Goal: Navigation & Orientation: Find specific page/section

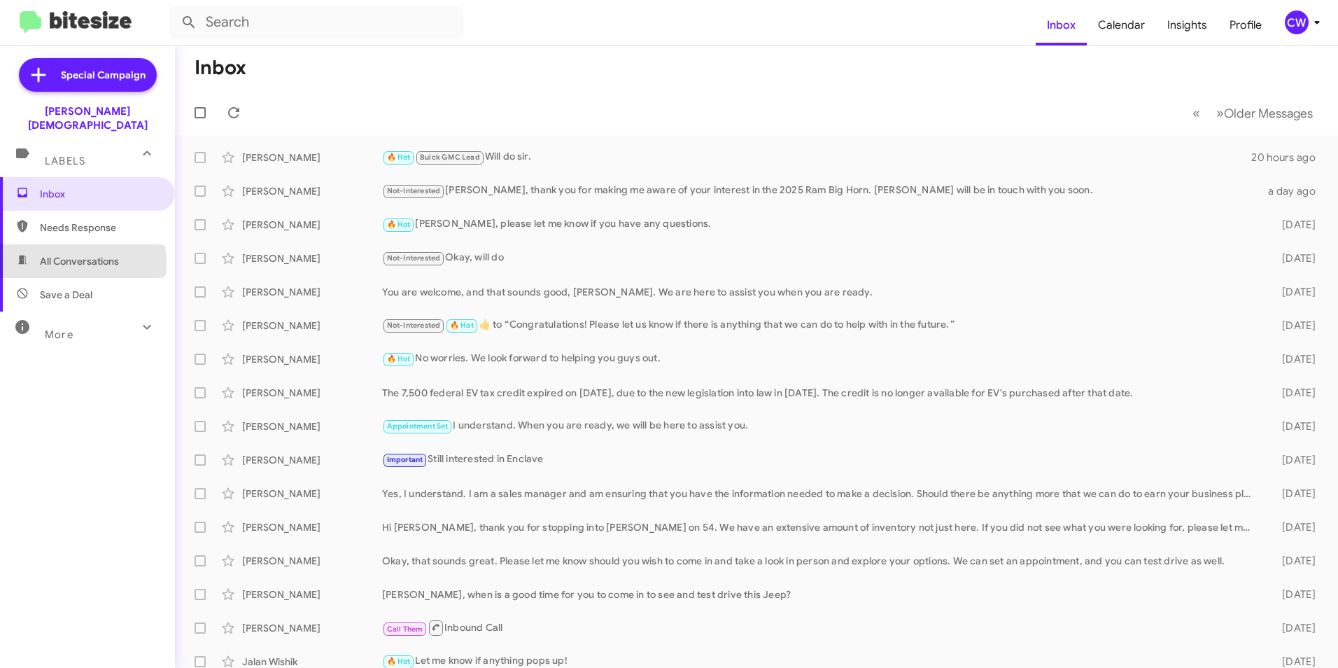
click at [78, 254] on span "All Conversations" at bounding box center [79, 261] width 79 height 14
type input "in:all-conversations"
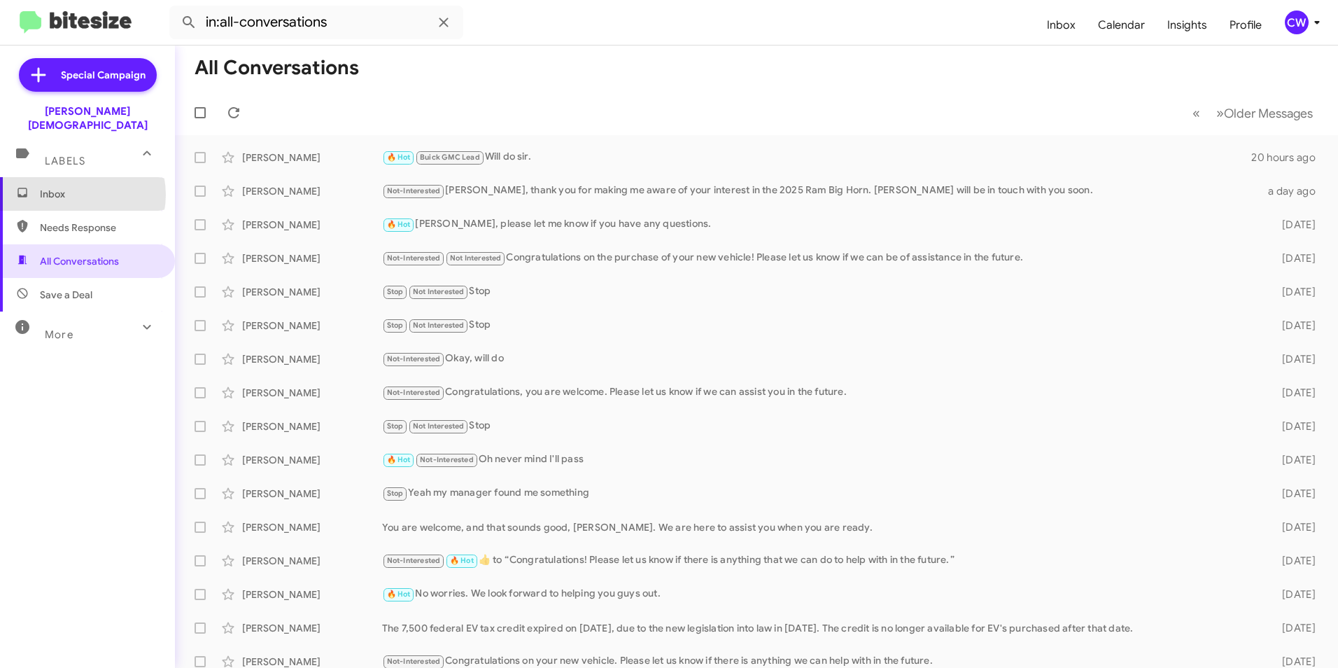
click at [75, 187] on span "Inbox" at bounding box center [99, 194] width 119 height 14
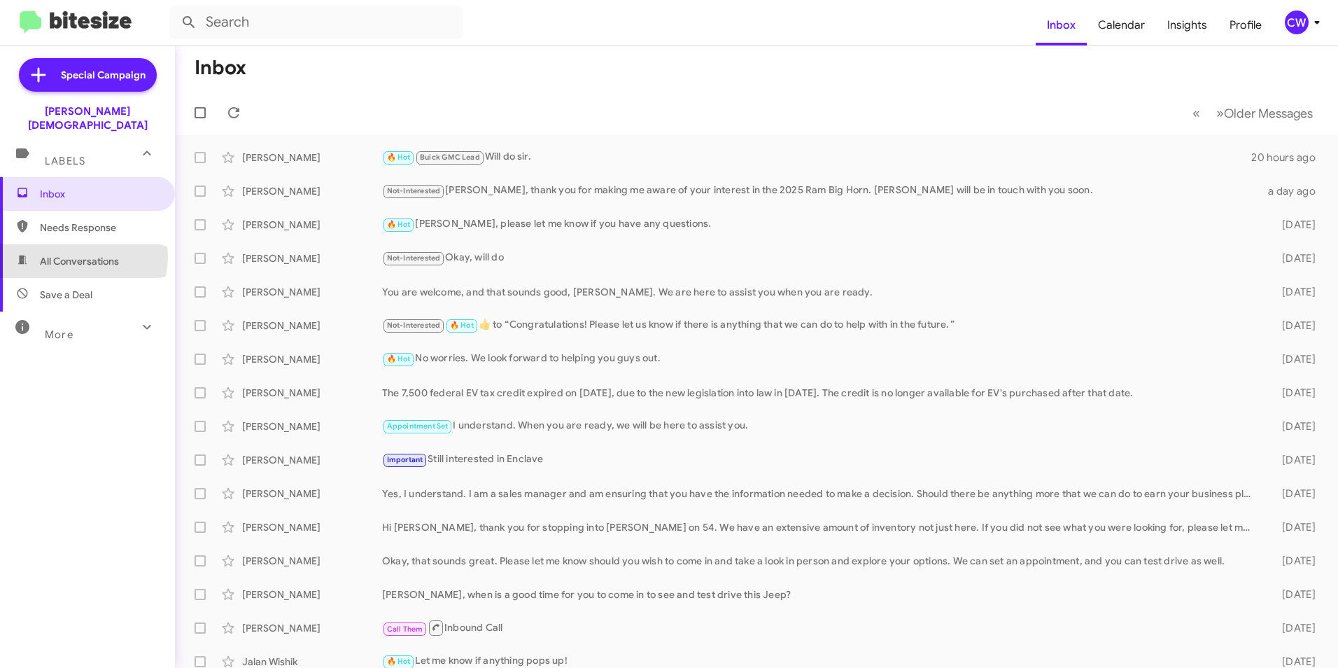
click at [83, 254] on span "All Conversations" at bounding box center [79, 261] width 79 height 14
type input "in:all-conversations"
